Goal: Information Seeking & Learning: Get advice/opinions

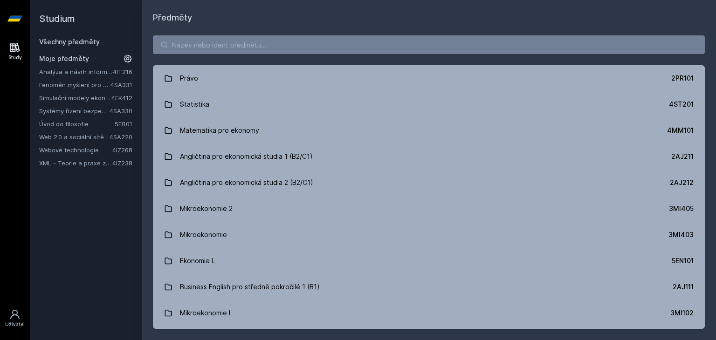
click at [63, 149] on link "Webové technologie" at bounding box center [75, 149] width 73 height 9
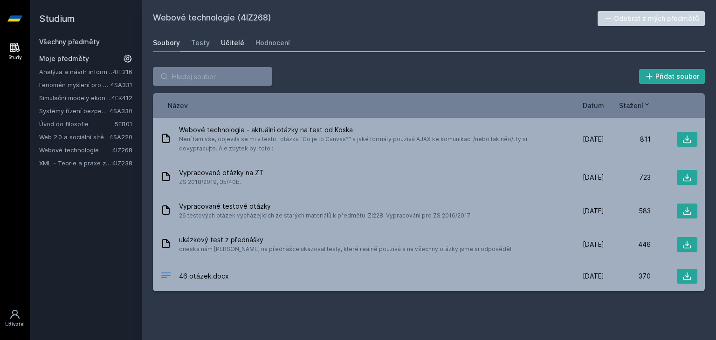
click at [229, 48] on link "Učitelé" at bounding box center [232, 43] width 23 height 19
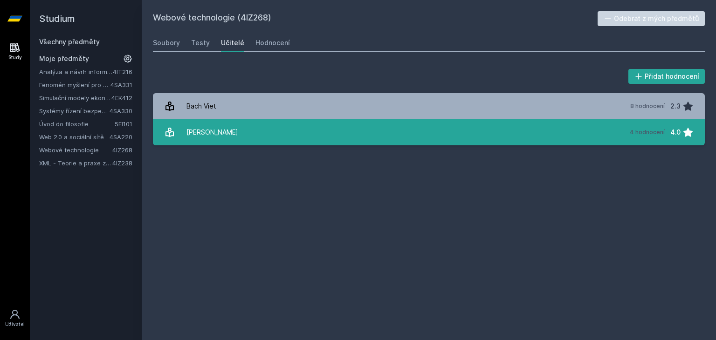
click at [218, 134] on div "[PERSON_NAME]" at bounding box center [212, 132] width 52 height 19
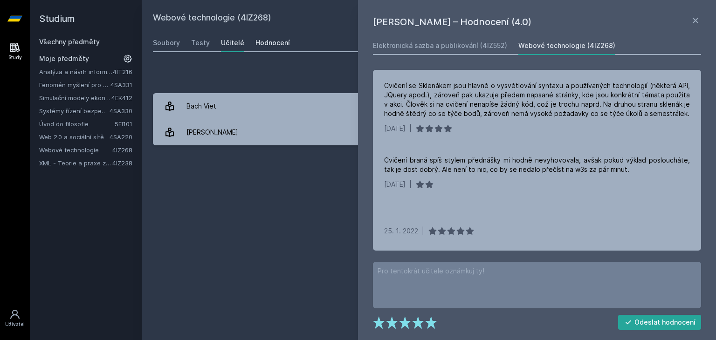
click at [284, 37] on link "Hodnocení" at bounding box center [272, 43] width 34 height 19
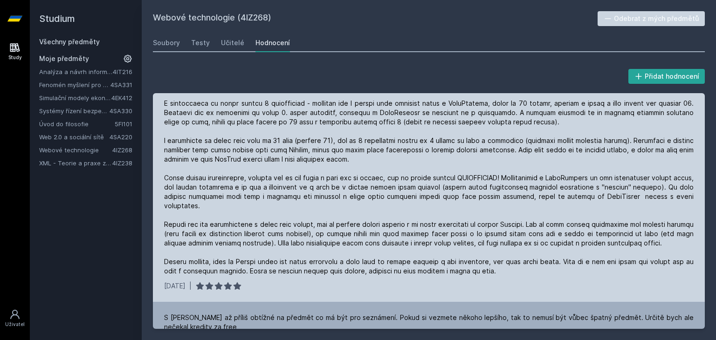
scroll to position [250, 0]
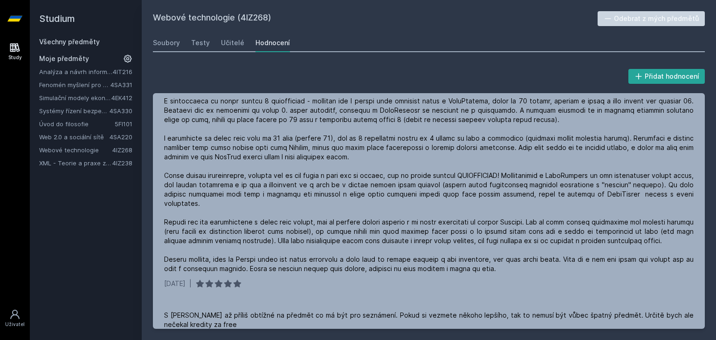
click at [67, 160] on link "XML - Teorie a praxe značkovacích jazyků" at bounding box center [75, 162] width 73 height 9
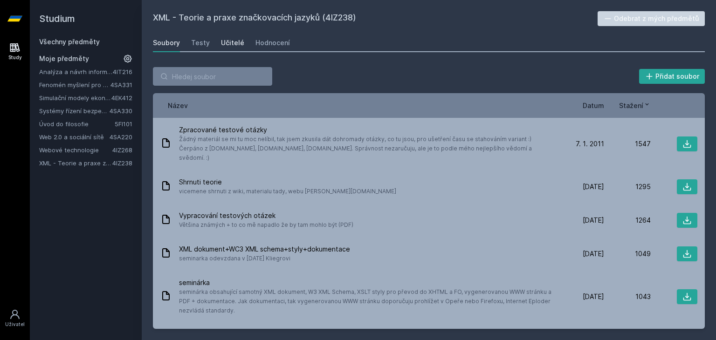
click at [227, 40] on div "Učitelé" at bounding box center [232, 42] width 23 height 9
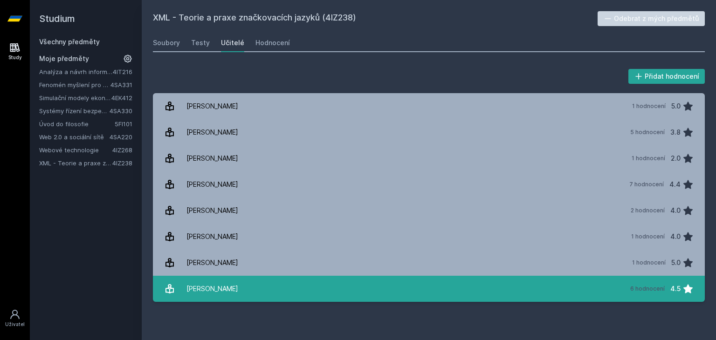
click at [198, 296] on div "[PERSON_NAME]" at bounding box center [212, 288] width 52 height 19
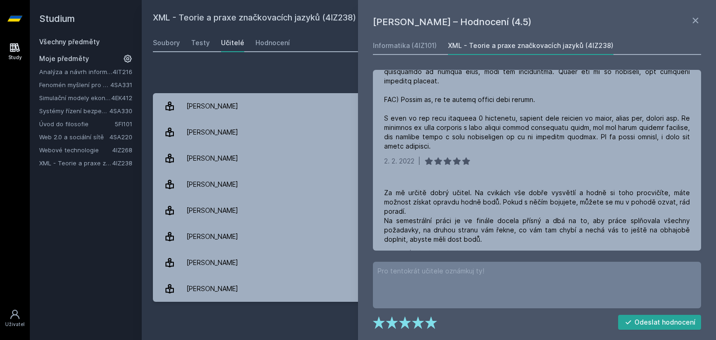
scroll to position [229, 0]
click at [259, 44] on div "Hodnocení" at bounding box center [272, 42] width 34 height 9
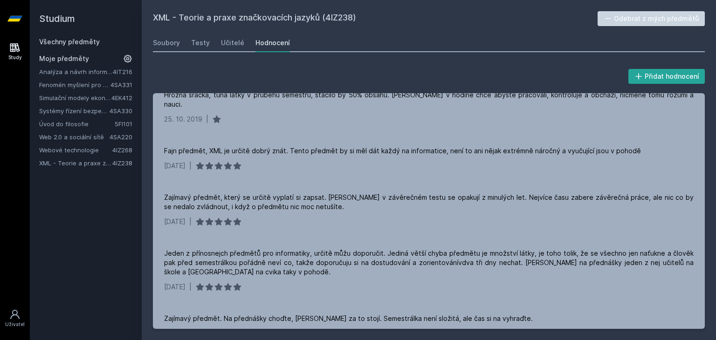
scroll to position [313, 0]
click at [68, 69] on link "Analýza a návrh informačních systémů" at bounding box center [76, 71] width 74 height 9
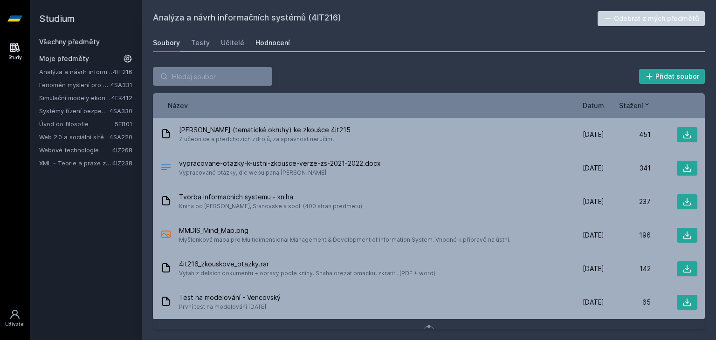
click at [262, 34] on link "Hodnocení" at bounding box center [272, 43] width 34 height 19
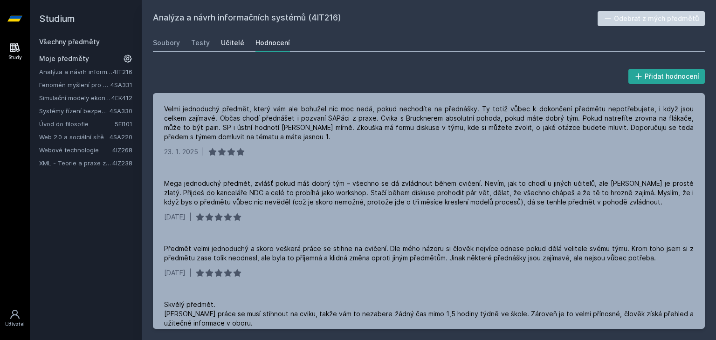
click at [221, 42] on div "Učitelé" at bounding box center [232, 42] width 23 height 9
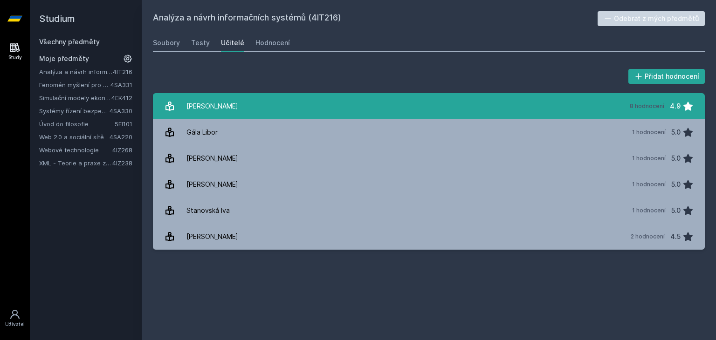
click at [193, 96] on link "[PERSON_NAME] 8 hodnocení 4.9" at bounding box center [429, 106] width 552 height 26
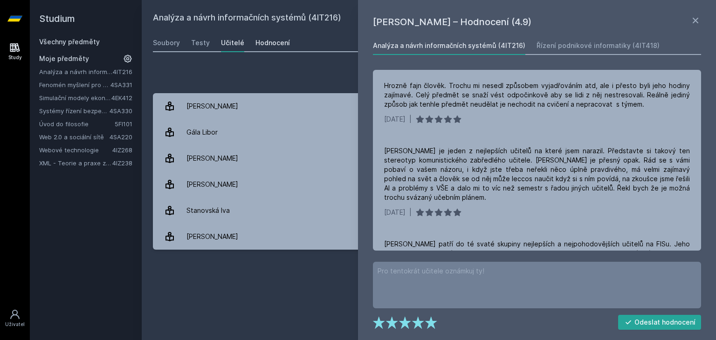
click at [266, 40] on div "Hodnocení" at bounding box center [272, 42] width 34 height 9
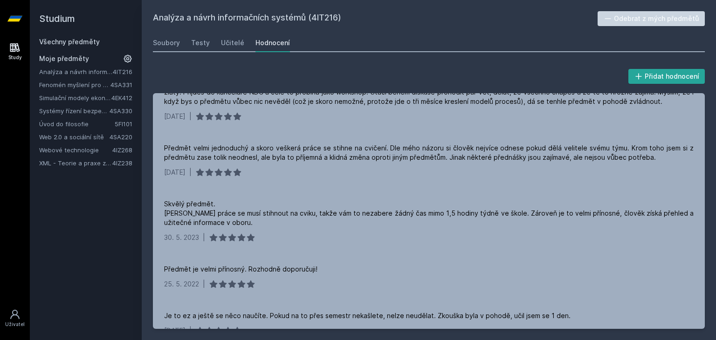
scroll to position [129, 0]
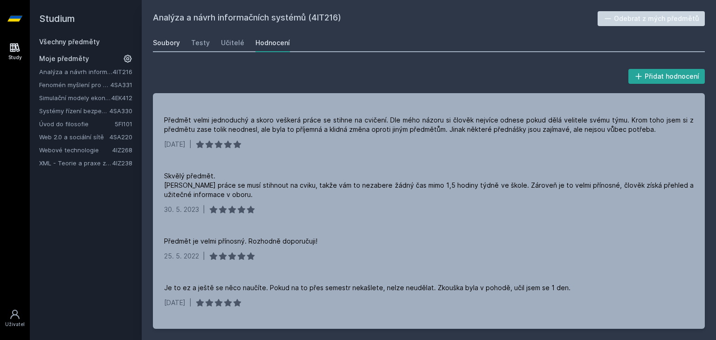
click at [169, 47] on div "Soubory" at bounding box center [166, 42] width 27 height 9
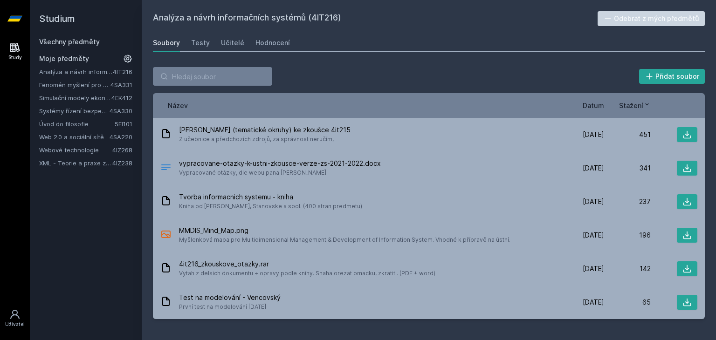
click at [71, 146] on link "Webové technologie" at bounding box center [75, 149] width 73 height 9
